Goal: Task Accomplishment & Management: Manage account settings

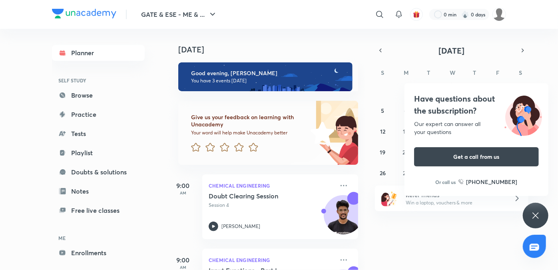
scroll to position [86, 0]
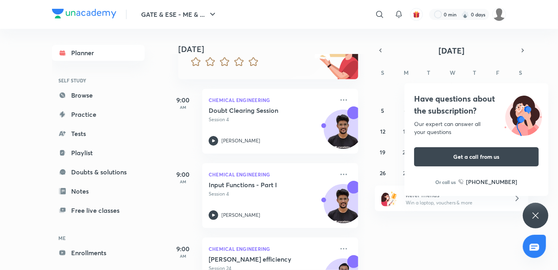
click at [534, 218] on icon at bounding box center [536, 216] width 10 height 10
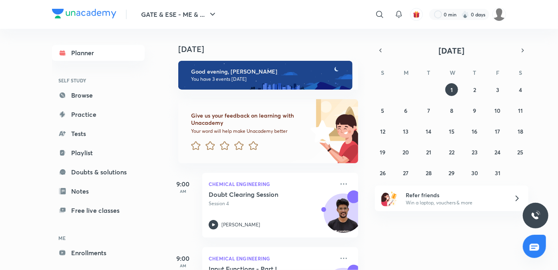
scroll to position [0, 0]
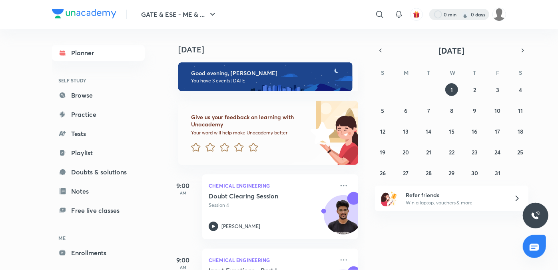
click at [450, 18] on div at bounding box center [460, 14] width 60 height 11
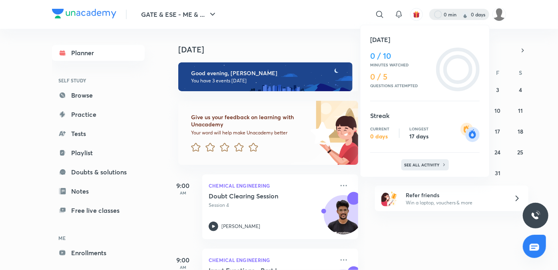
click at [427, 164] on p "See all activity" at bounding box center [423, 164] width 37 height 5
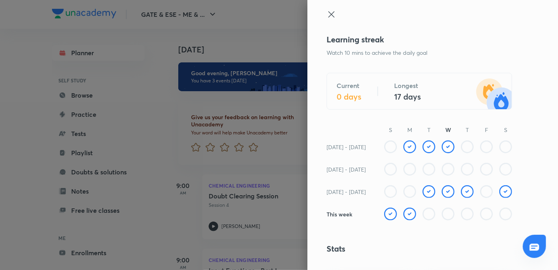
click at [416, 218] on div at bounding box center [425, 214] width 19 height 13
click at [408, 215] on img at bounding box center [410, 214] width 13 height 13
click at [423, 216] on icon at bounding box center [429, 214] width 13 height 13
click at [327, 20] on div at bounding box center [420, 22] width 186 height 24
click at [327, 12] on icon at bounding box center [332, 15] width 10 height 10
